Goal: Transaction & Acquisition: Purchase product/service

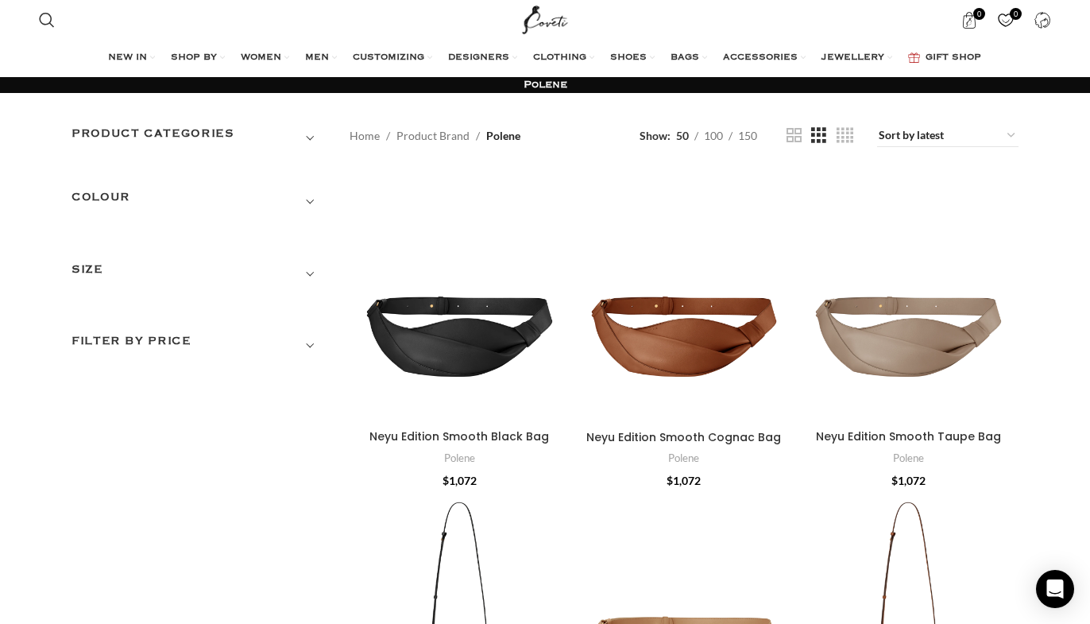
click at [233, 335] on h3 "Filter by price" at bounding box center [199, 345] width 254 height 27
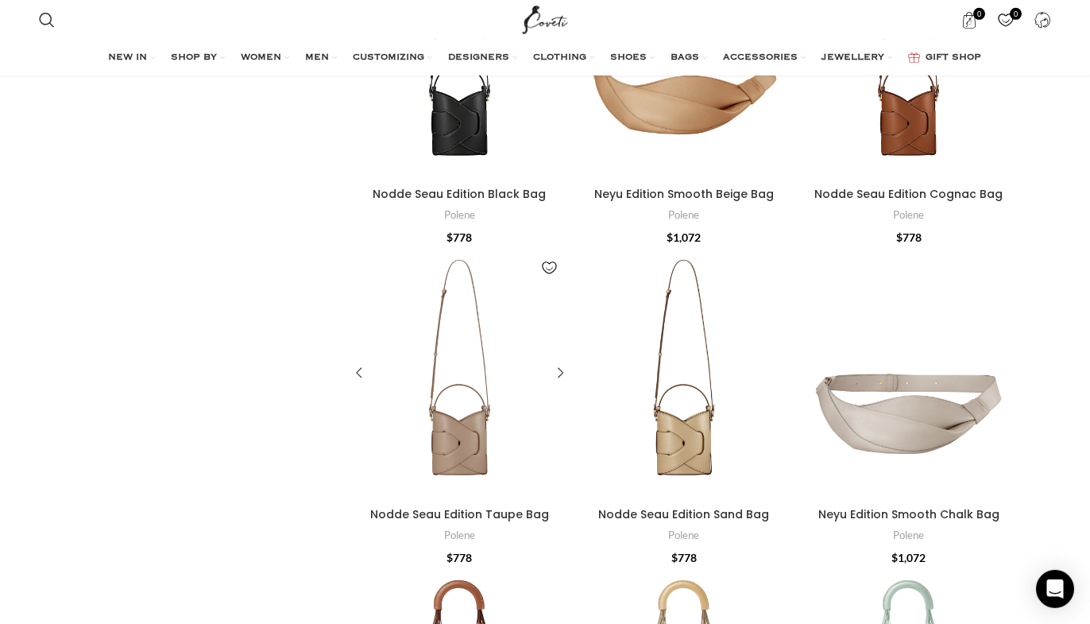
scroll to position [567, 0]
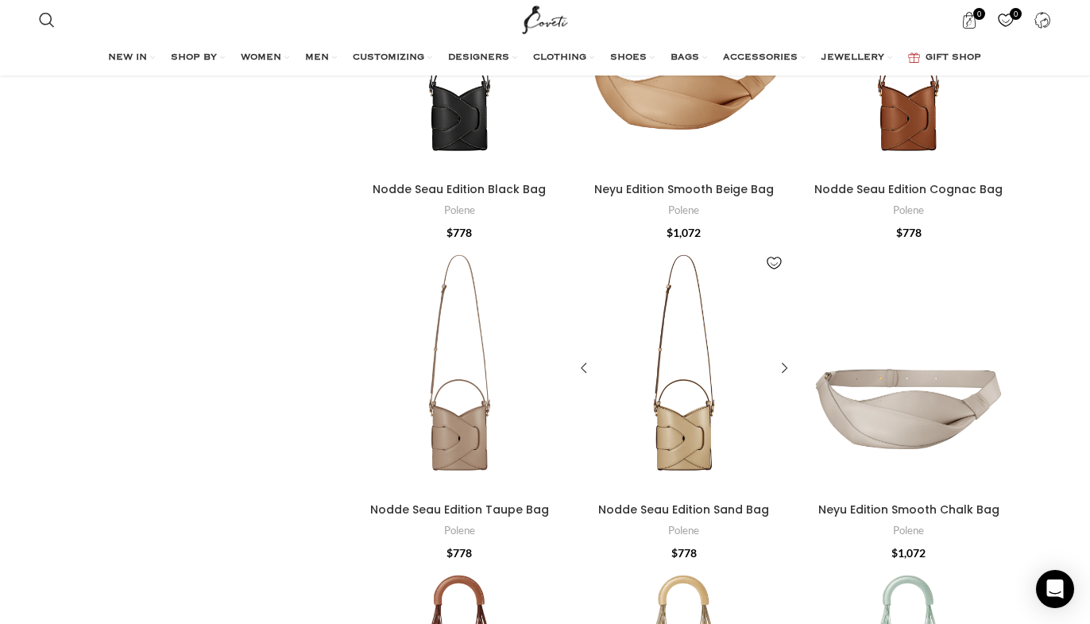
click at [676, 315] on div "Nodde Seau Edition Sand Bag" at bounding box center [656, 369] width 55 height 252
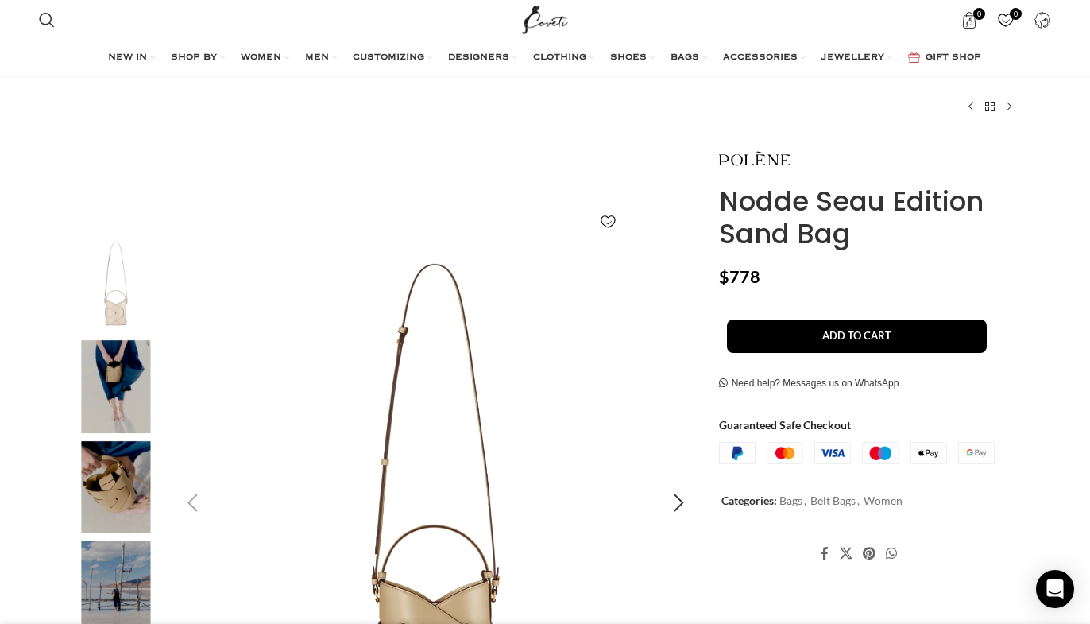
scroll to position [243, 0]
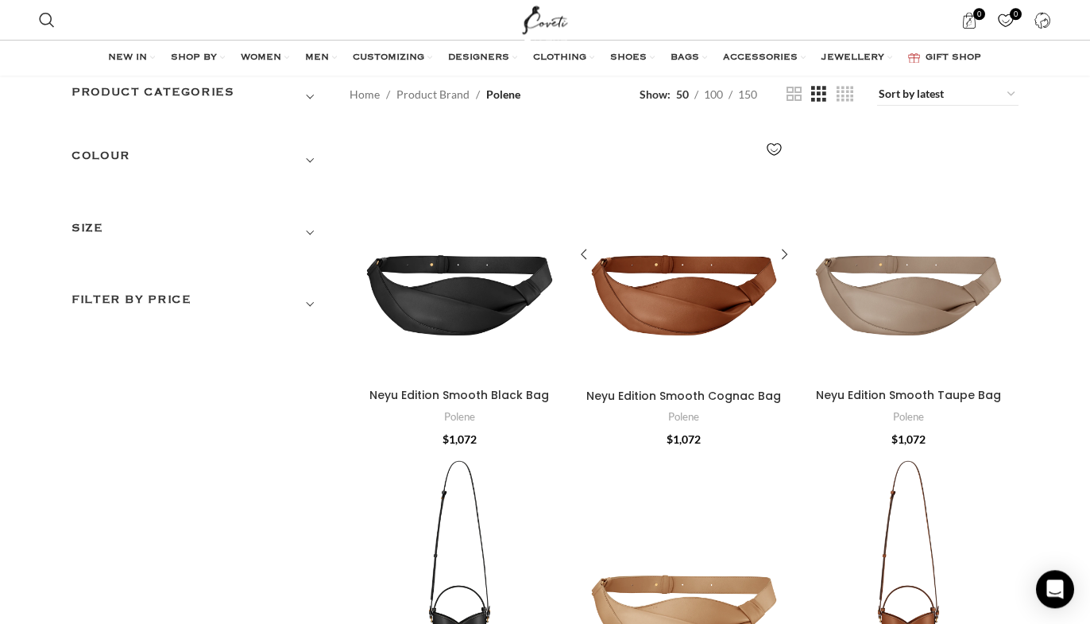
scroll to position [81, 0]
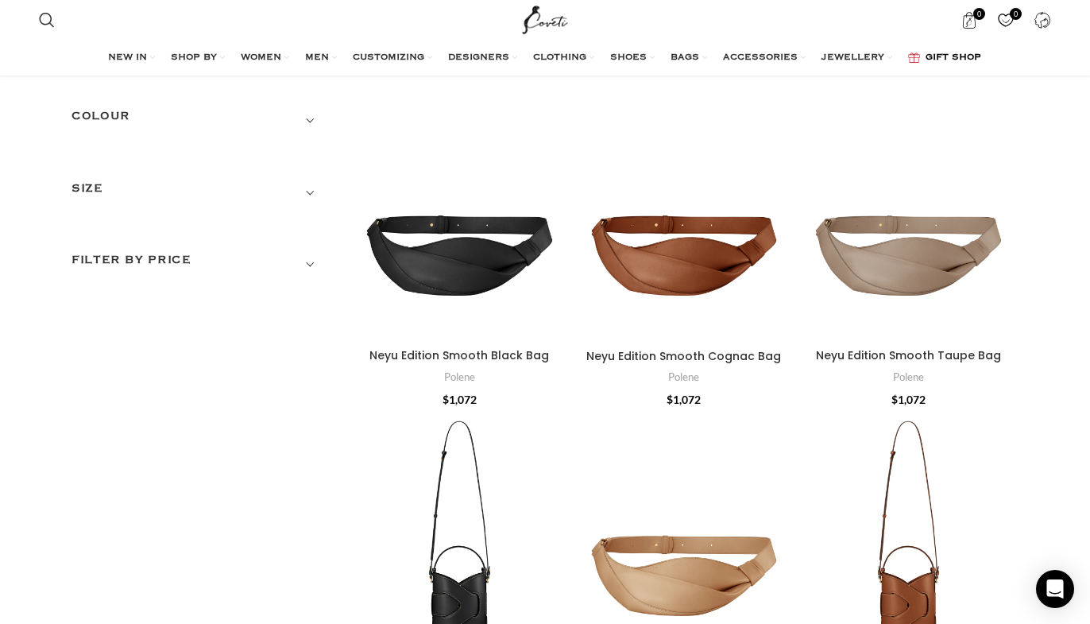
drag, startPoint x: 951, startPoint y: 56, endPoint x: 934, endPoint y: 51, distance: 18.3
click at [949, 56] on span "GIFT SHOP" at bounding box center [954, 58] width 56 height 13
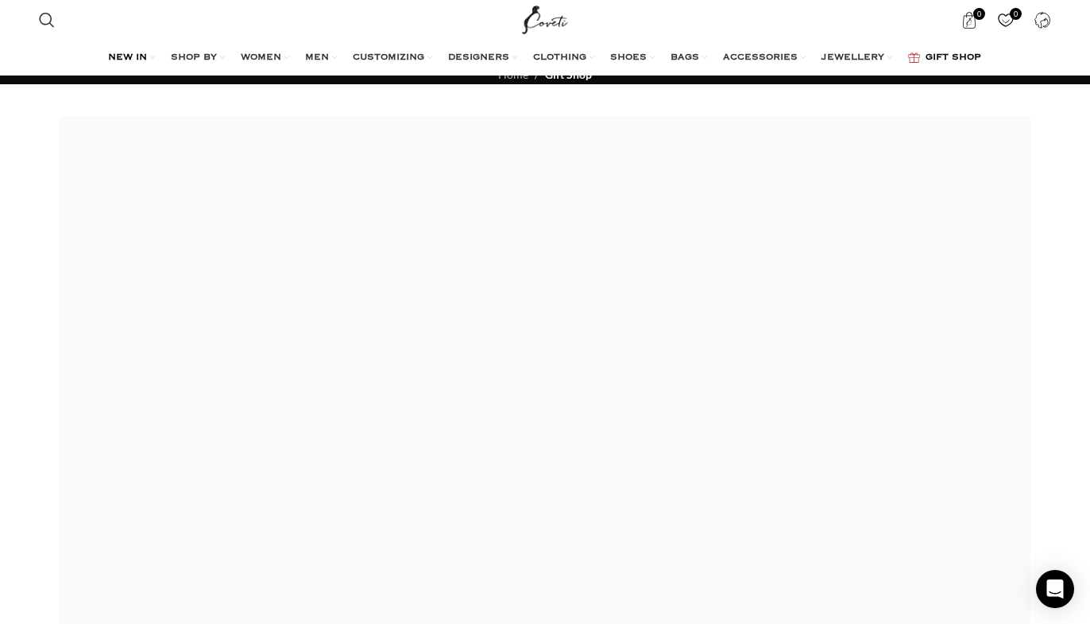
scroll to position [81, 0]
